Goal: Check status: Check status

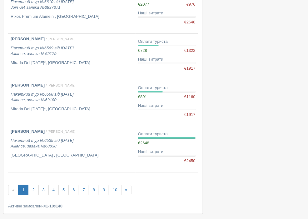
scroll to position [359, 0]
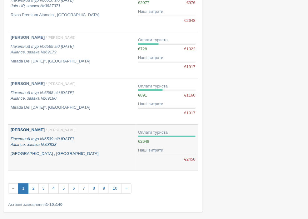
click at [89, 143] on p "Пакетний тур №6539 від 22.08.2025 Alliance, заявка №68838" at bounding box center [72, 142] width 122 height 12
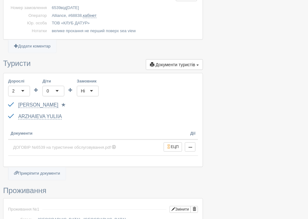
scroll to position [149, 0]
click at [96, 13] on link "кабінет" at bounding box center [89, 14] width 13 height 5
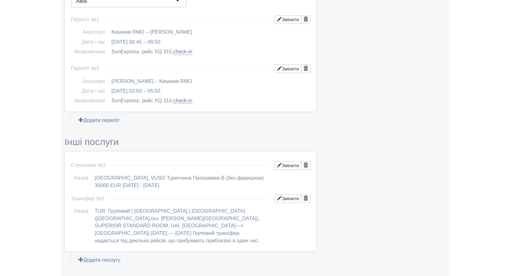
scroll to position [460, 0]
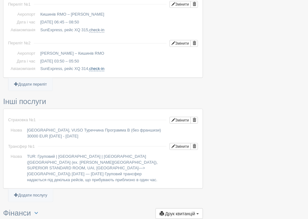
click at [100, 66] on link "check-in" at bounding box center [96, 68] width 15 height 5
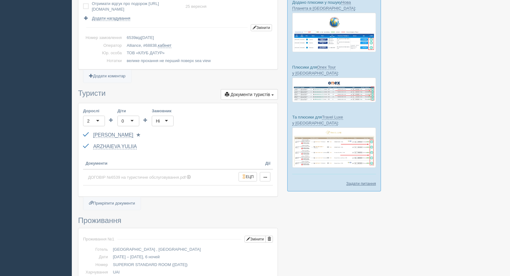
scroll to position [0, 0]
